Goal: Register for event/course

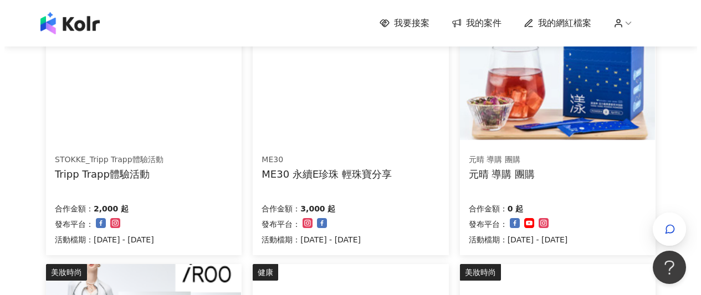
scroll to position [134, 0]
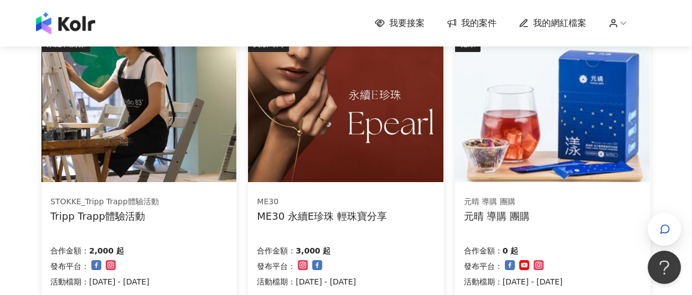
click at [188, 214] on div "STOKKE_Tripp Trapp體驗活動 Tripp Trapp體驗活動" at bounding box center [139, 210] width 178 height 28
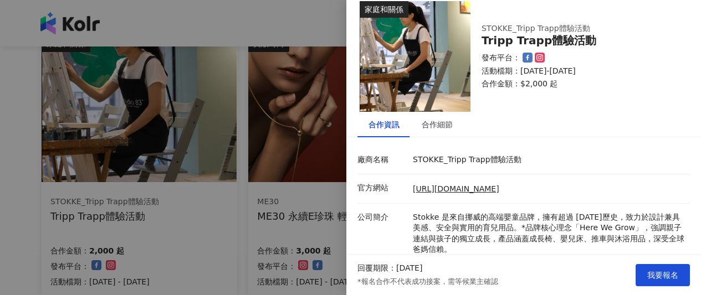
scroll to position [155, 0]
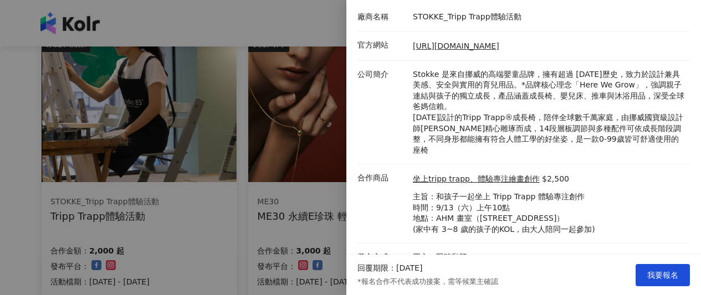
click at [293, 223] on div at bounding box center [350, 147] width 701 height 295
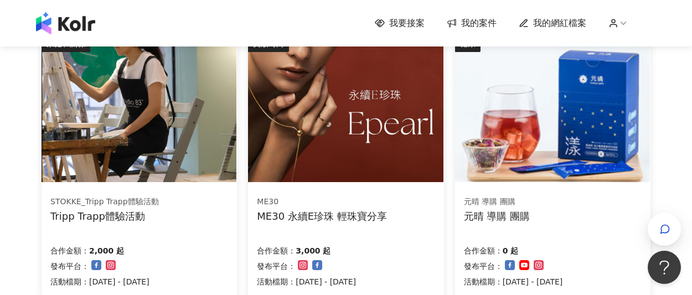
click at [347, 194] on div "ME30 ME30 永續E珍珠 輕珠寶分享 合作金額： 3,000 起 發布平台： 活動檔期：[DATE] - [DATE]" at bounding box center [346, 242] width 196 height 111
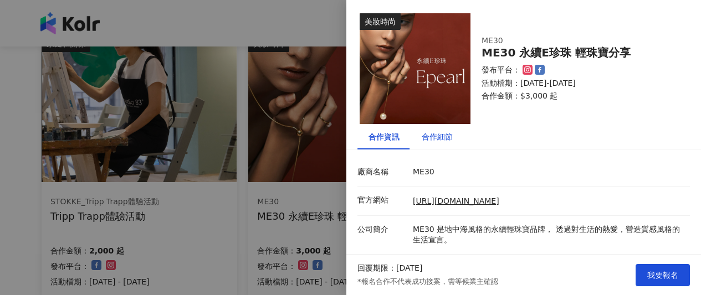
click at [435, 136] on div "合作細節" at bounding box center [437, 137] width 31 height 12
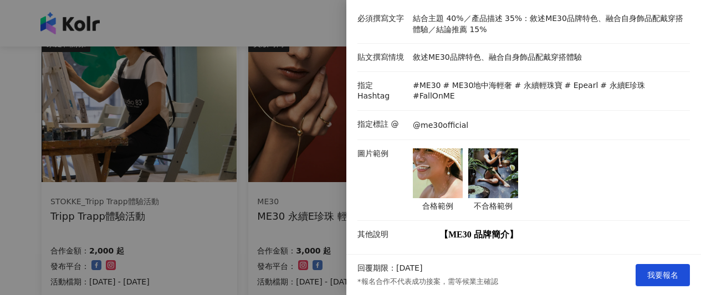
scroll to position [163, 0]
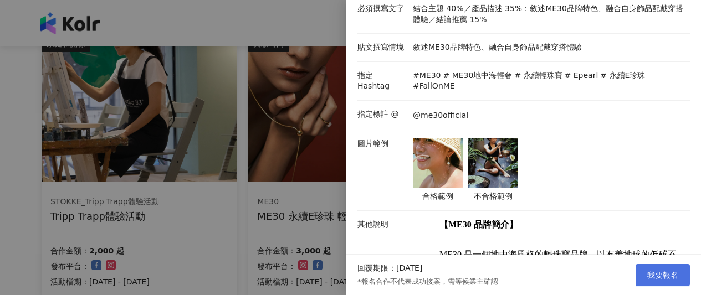
click at [665, 278] on span "我要報名" at bounding box center [662, 275] width 31 height 9
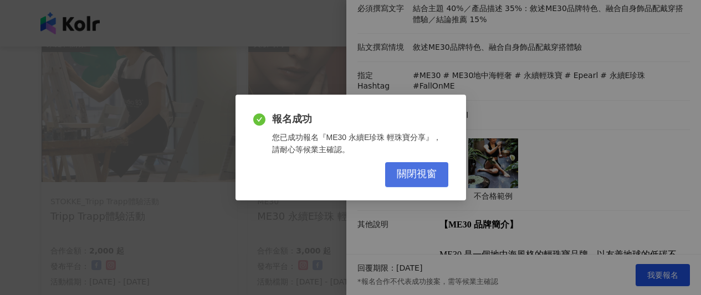
click at [415, 170] on span "關閉視窗" at bounding box center [417, 174] width 40 height 12
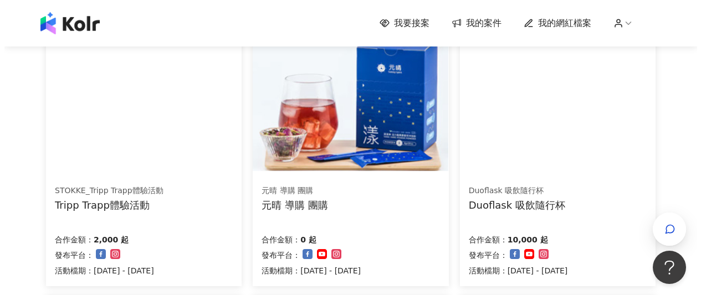
scroll to position [147, 0]
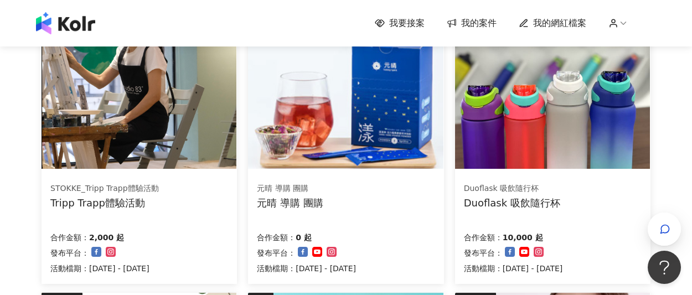
click at [586, 161] on img at bounding box center [552, 95] width 195 height 147
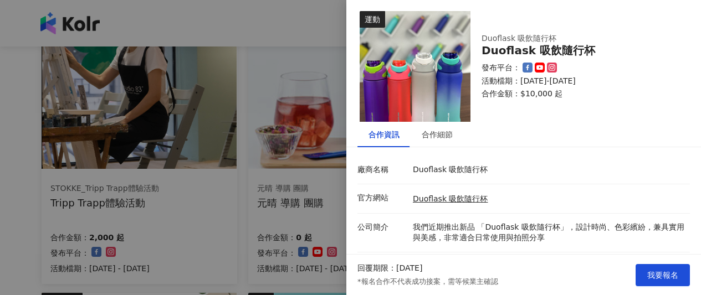
scroll to position [81, 0]
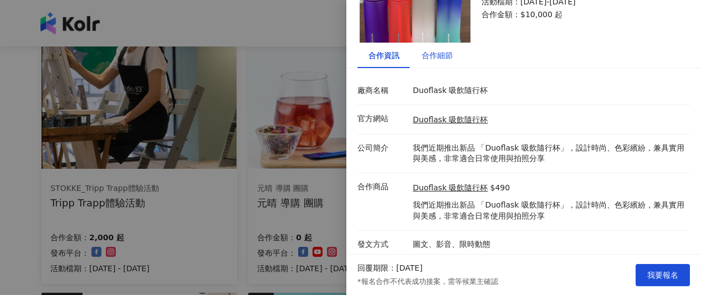
click at [442, 53] on div "合作細節" at bounding box center [437, 55] width 31 height 12
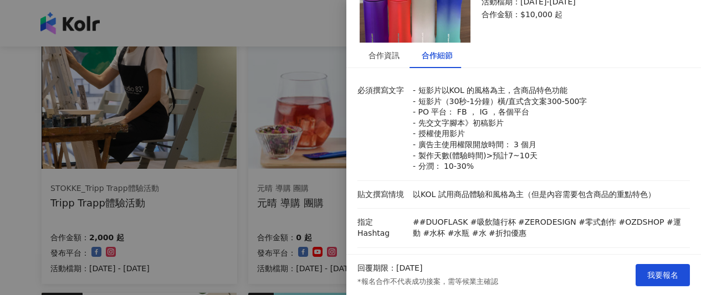
scroll to position [575, 0]
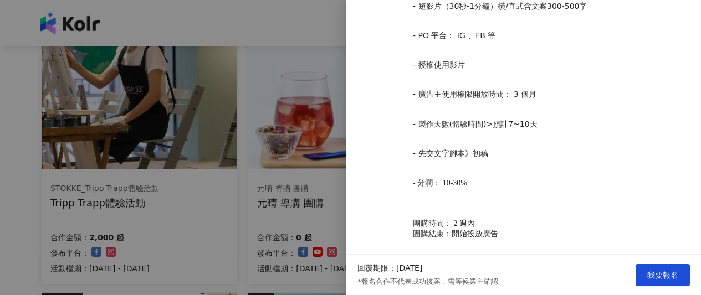
click at [302, 206] on div at bounding box center [350, 147] width 701 height 295
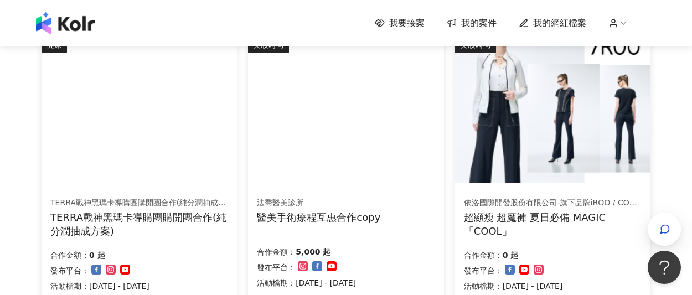
scroll to position [837, 0]
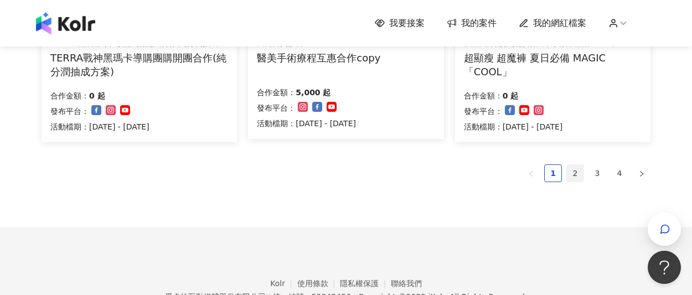
click at [576, 171] on link "2" at bounding box center [575, 173] width 17 height 17
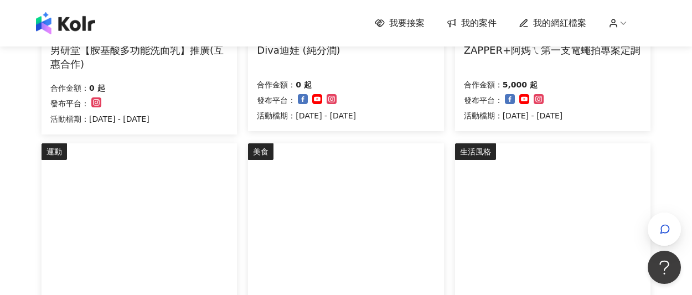
scroll to position [892, 0]
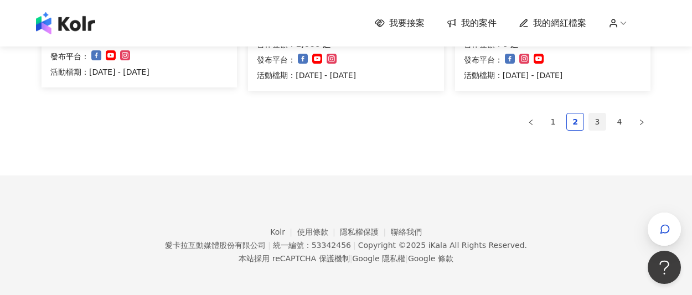
click at [597, 124] on link "3" at bounding box center [597, 122] width 17 height 17
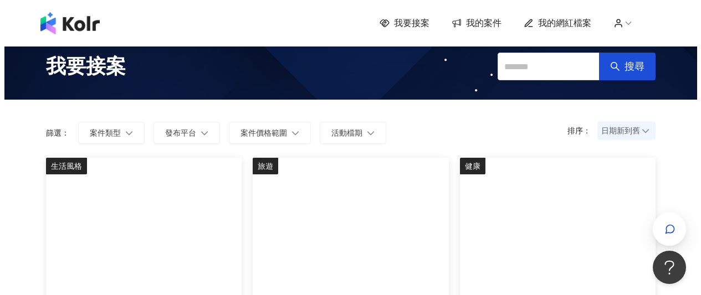
scroll to position [79, 0]
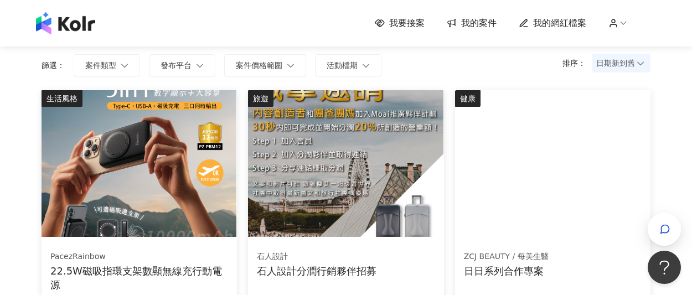
click at [212, 184] on img at bounding box center [139, 163] width 195 height 147
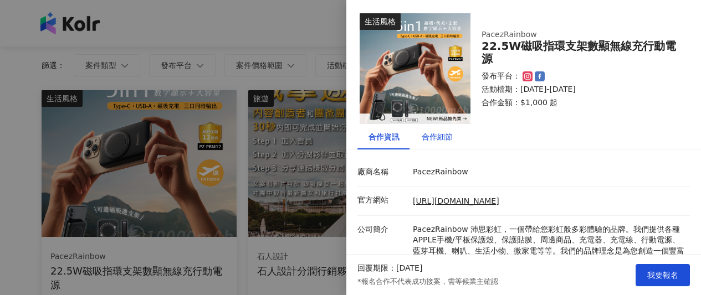
click at [444, 139] on div "合作細節" at bounding box center [437, 137] width 31 height 12
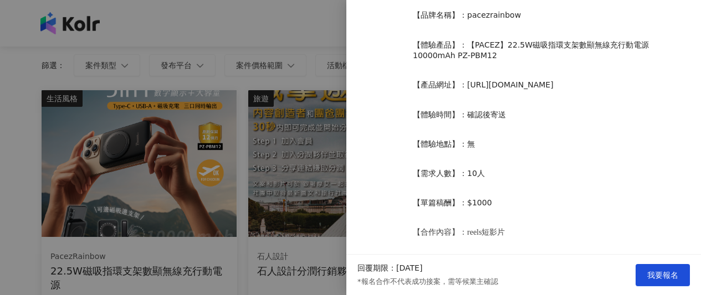
scroll to position [307, 0]
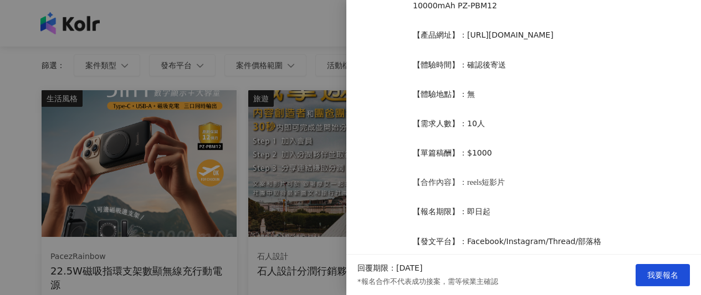
click at [306, 173] on div at bounding box center [350, 147] width 701 height 295
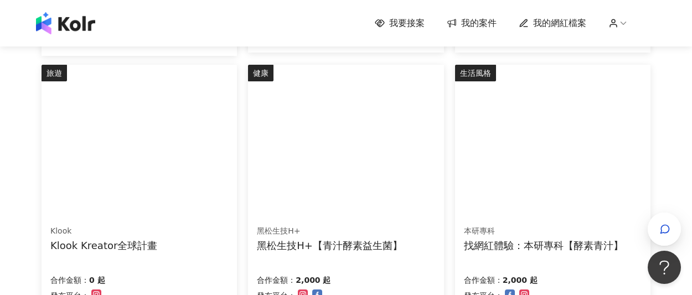
scroll to position [887, 0]
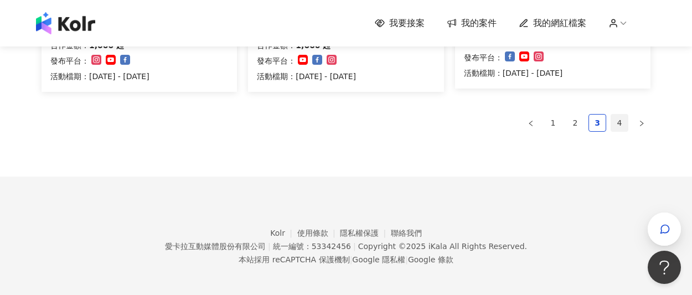
click at [621, 119] on link "4" at bounding box center [620, 123] width 17 height 17
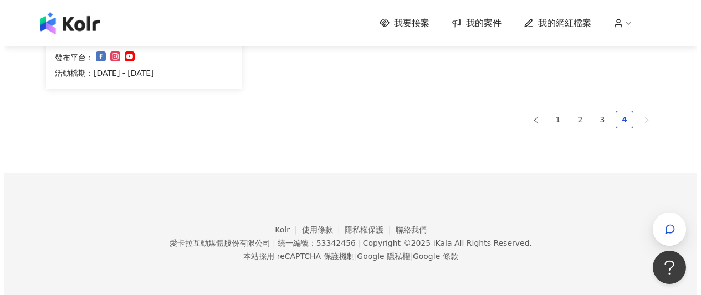
scroll to position [106, 0]
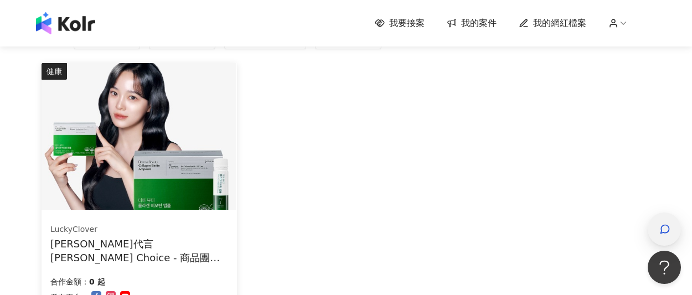
click at [665, 233] on icon "button" at bounding box center [665, 229] width 8 height 8
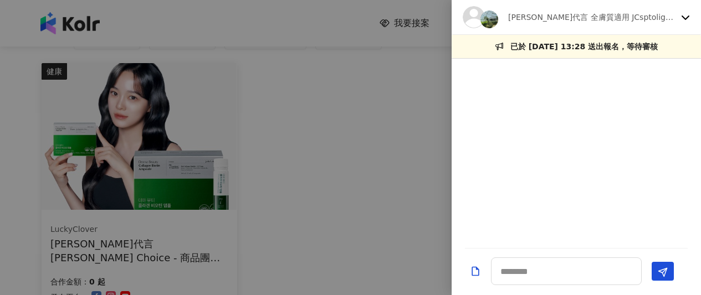
click at [684, 12] on div "[PERSON_NAME]代言 全膚質適用 JCsptolight聚光燈面膜" at bounding box center [576, 17] width 249 height 35
